Goal: Information Seeking & Learning: Learn about a topic

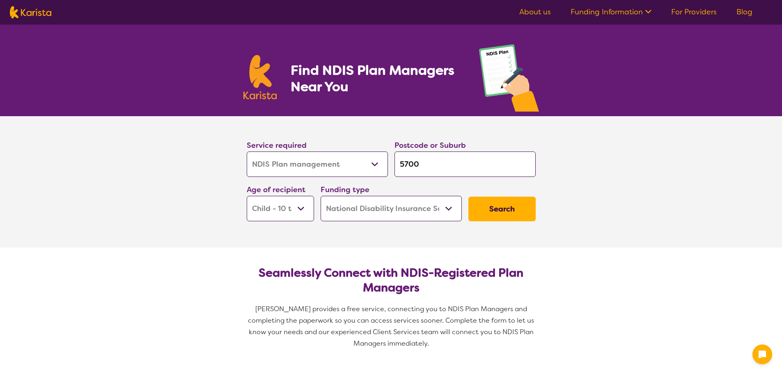
select select "NDIS Plan management"
select select "CH"
select select "NDIS"
select select "NDIS Plan management"
select select "CH"
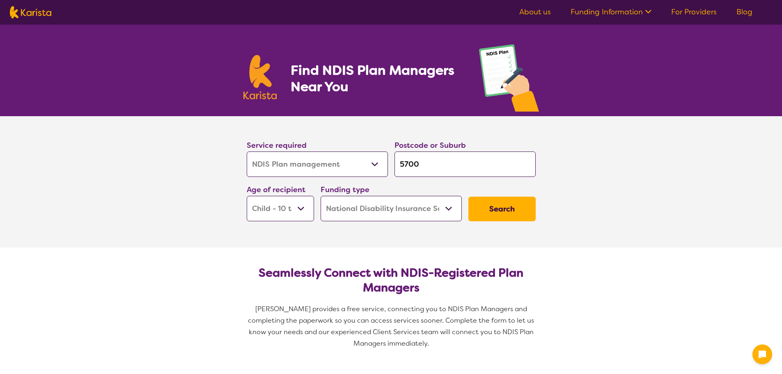
select select "NDIS"
click at [433, 162] on input "5700" at bounding box center [464, 163] width 141 height 25
type input "570"
type input "57"
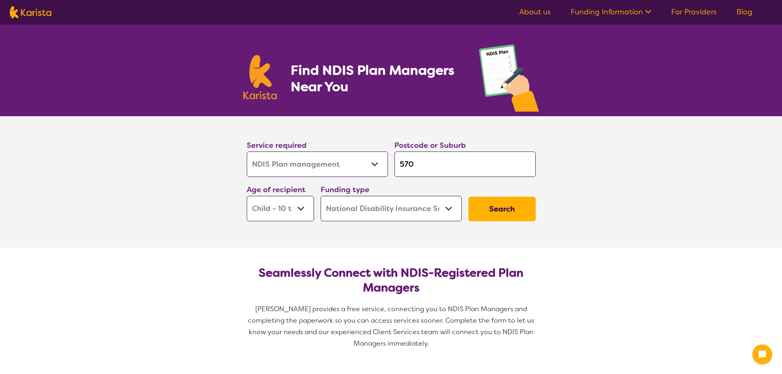
type input "57"
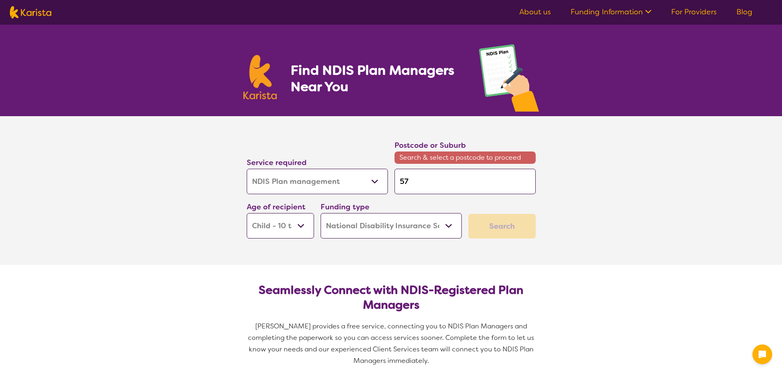
type input "5"
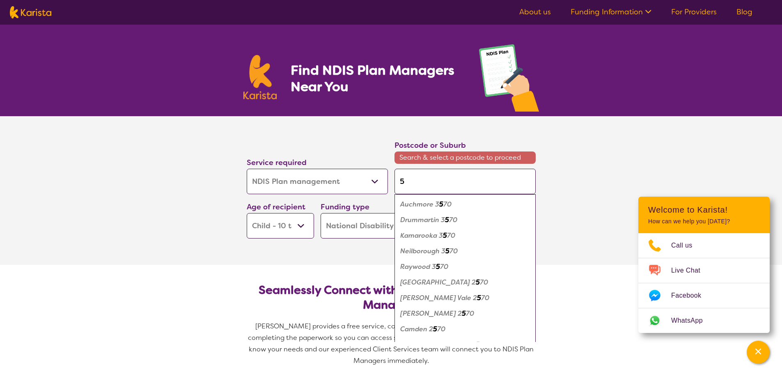
type input "56"
type input "560"
type input "5608"
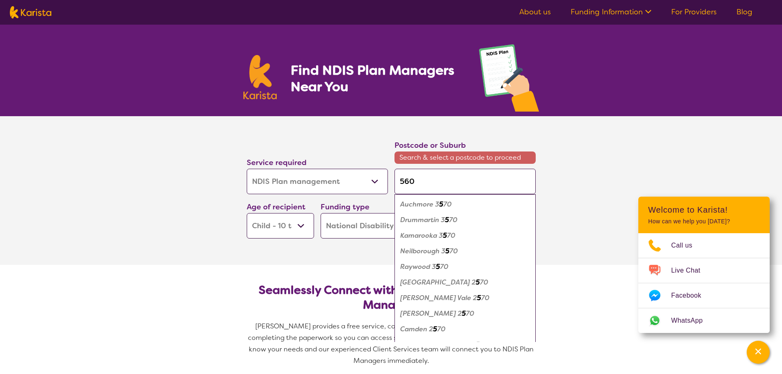
type input "5608"
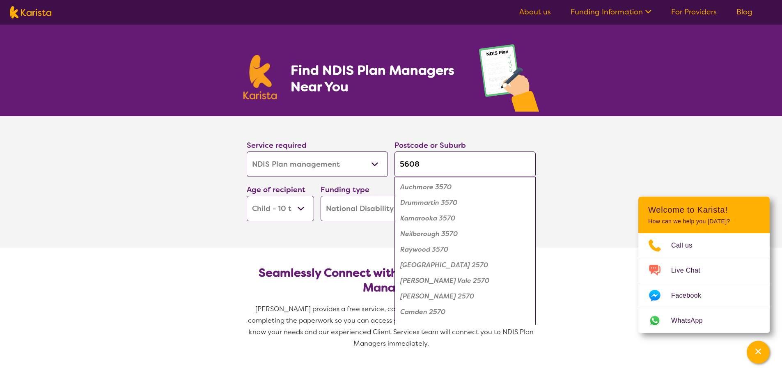
click button "Search" at bounding box center [501, 209] width 67 height 25
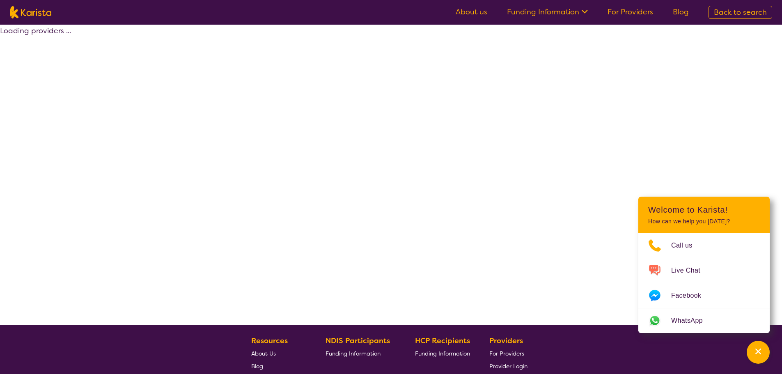
select select "by_score"
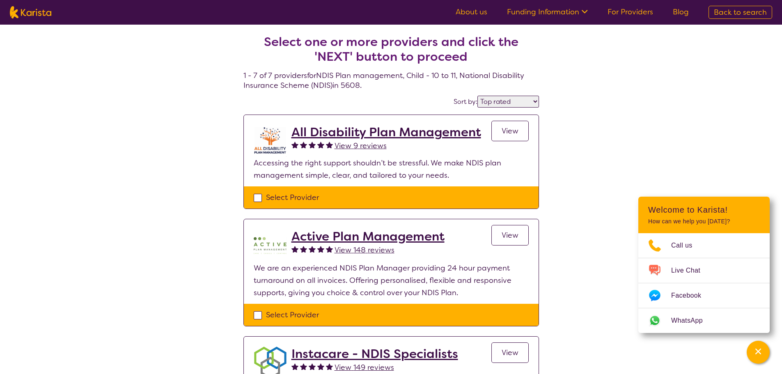
select select "NDIS Plan management"
select select "CH"
select select "NDIS"
select select "NDIS Plan management"
select select "CH"
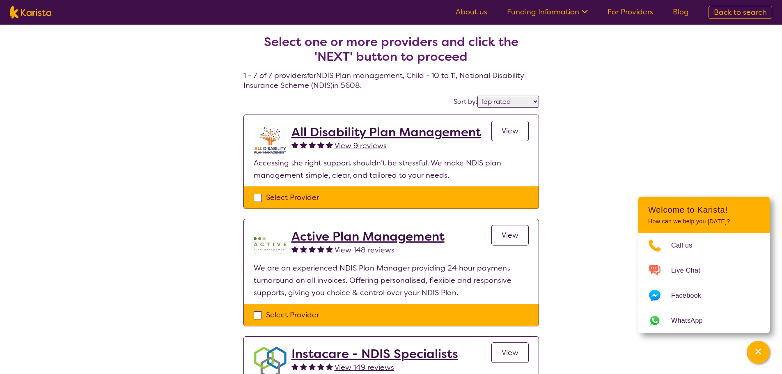
select select "NDIS"
